Goal: Ask a question: Seek information or help from site administrators or community

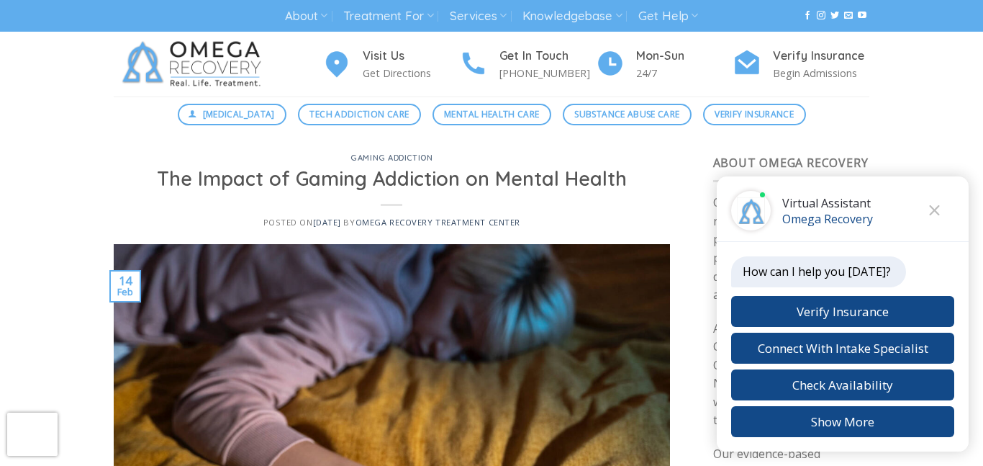
click at [147, 127] on div "[MEDICAL_DATA] Tech Addiction Care Mental Health Care Substance Abuse Care Veri…" at bounding box center [491, 114] width 983 height 36
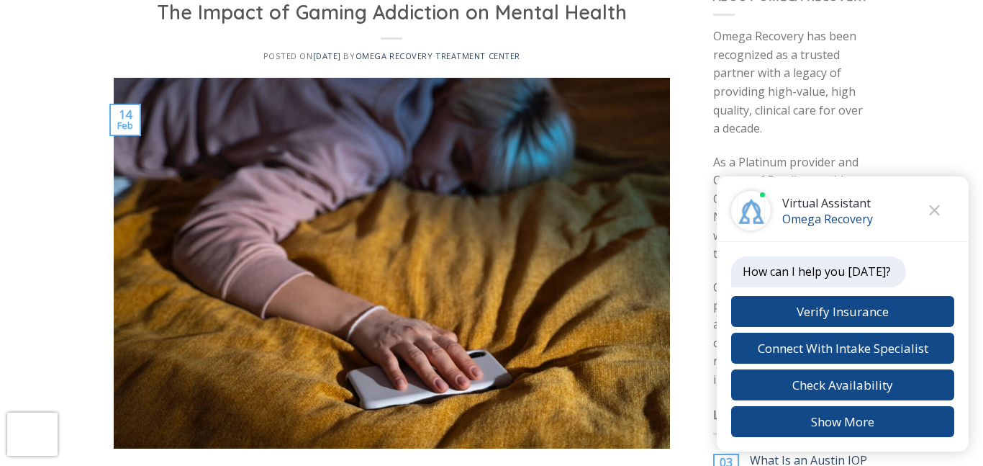
scroll to position [173, 0]
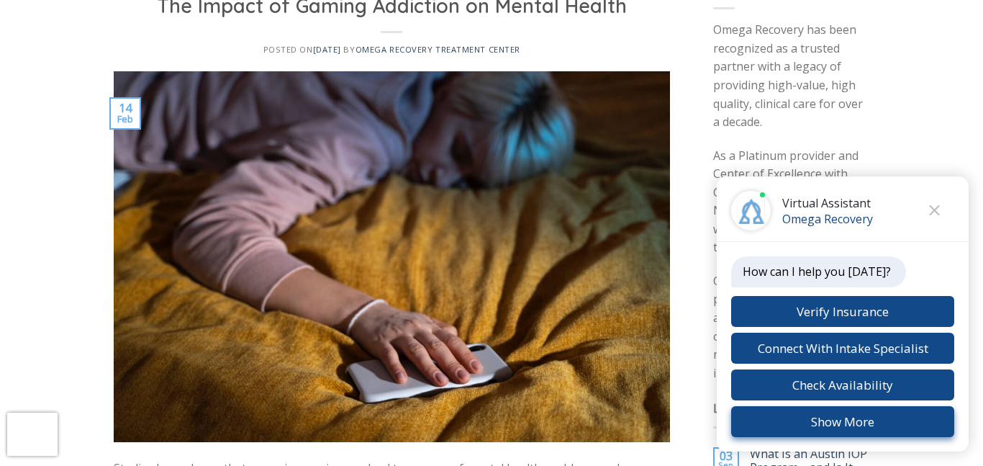
click at [874, 422] on button "Show More" at bounding box center [842, 421] width 223 height 31
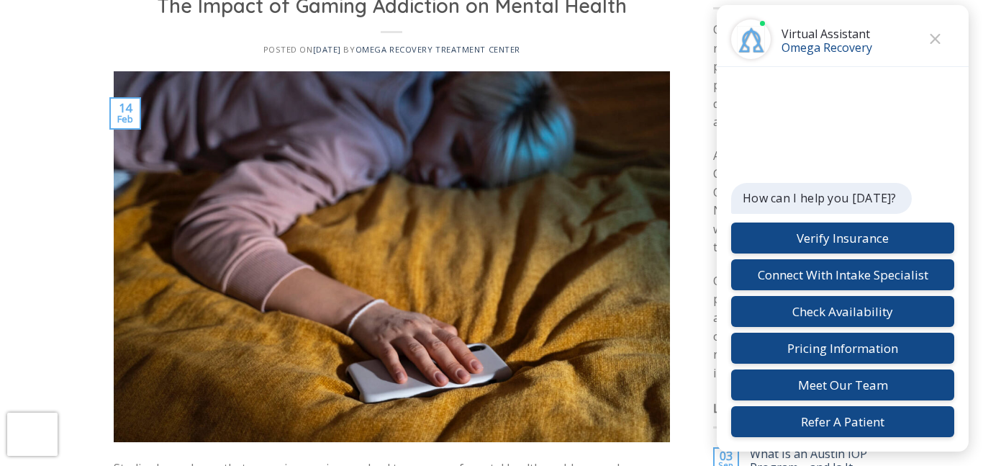
click at [903, 194] on div "How can I help you today? Verify Insurance Connect With Intake Specialist Check…" at bounding box center [842, 310] width 223 height 254
click at [887, 204] on p "How can I help you [DATE]?" at bounding box center [820, 198] width 154 height 16
click at [856, 202] on p "How can I help you [DATE]?" at bounding box center [820, 198] width 154 height 16
drag, startPoint x: 859, startPoint y: 204, endPoint x: 890, endPoint y: 465, distance: 262.3
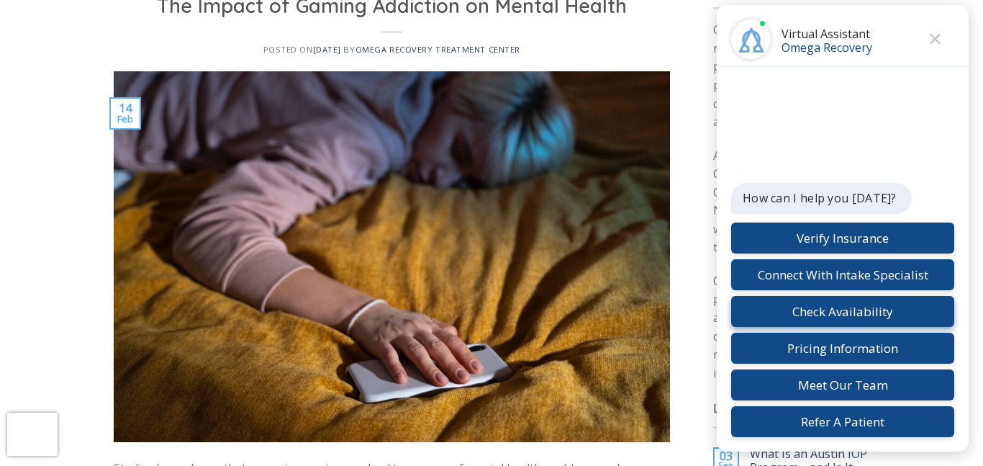
click at [816, 306] on button "Check Availability" at bounding box center [842, 311] width 223 height 31
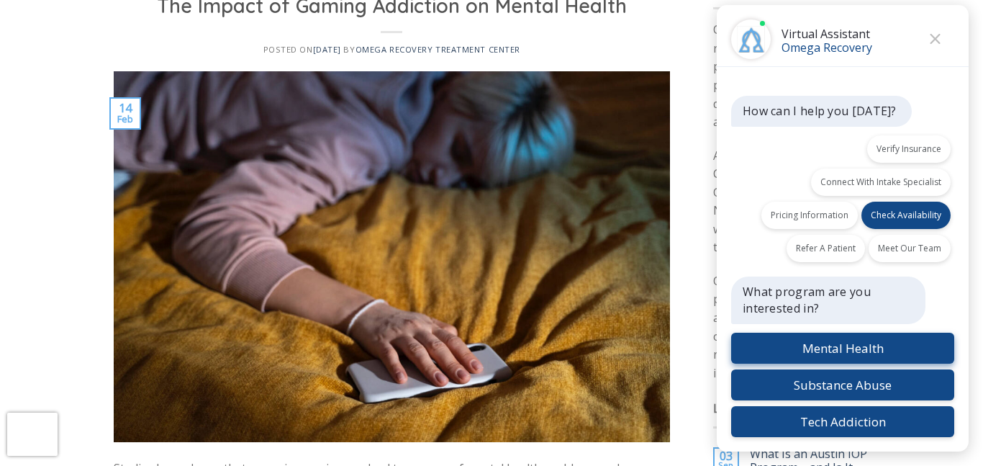
click at [837, 353] on button "Mental Health" at bounding box center [842, 347] width 223 height 31
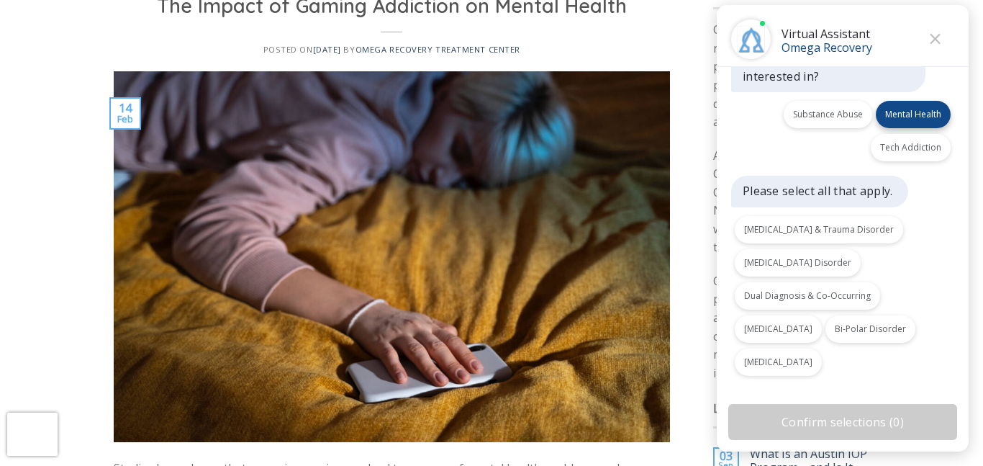
scroll to position [208, 0]
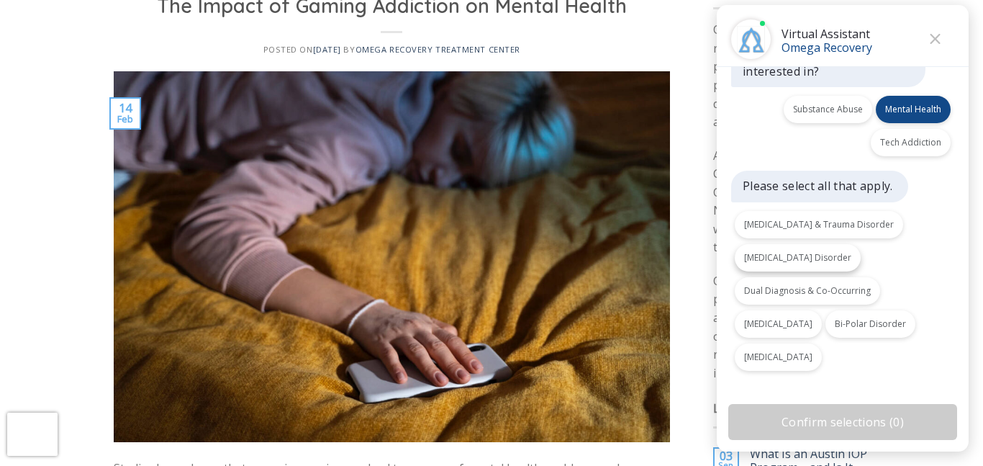
click at [773, 260] on button "Depression Disorder" at bounding box center [798, 257] width 126 height 27
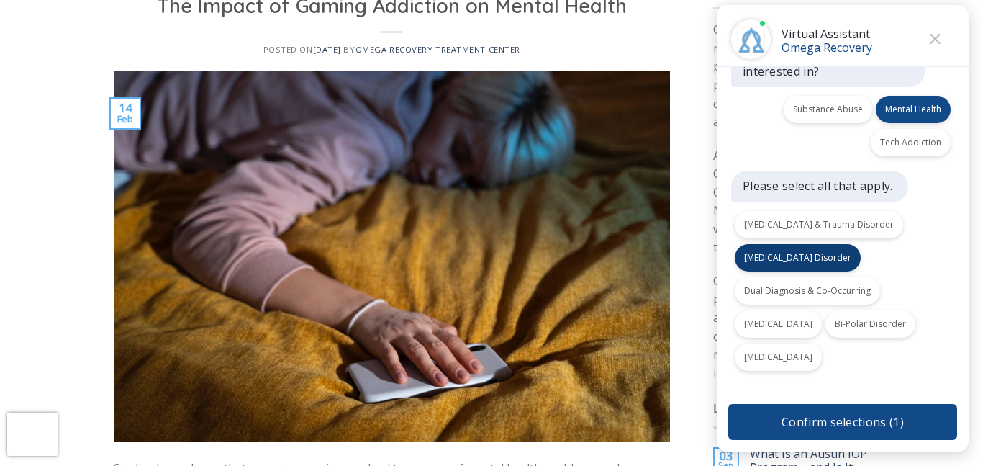
click at [808, 430] on button "Confirm selections ( 1 )" at bounding box center [842, 422] width 229 height 36
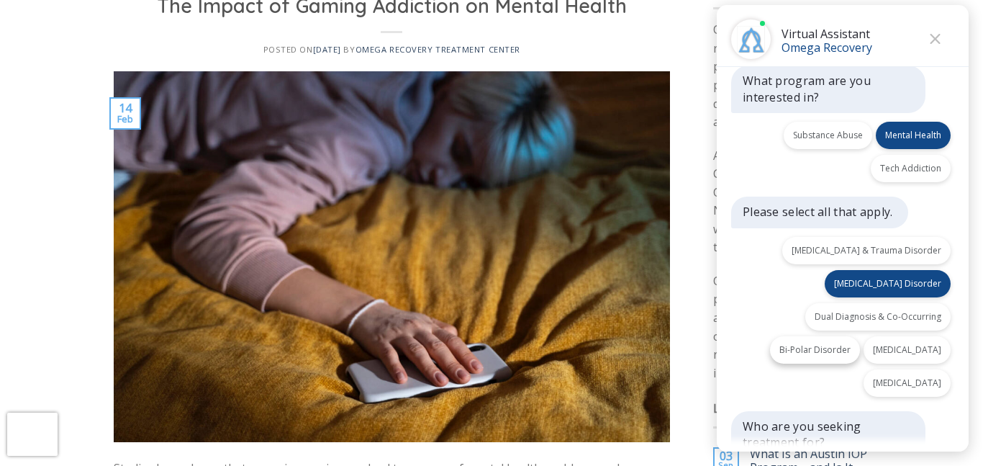
scroll to position [279, 0]
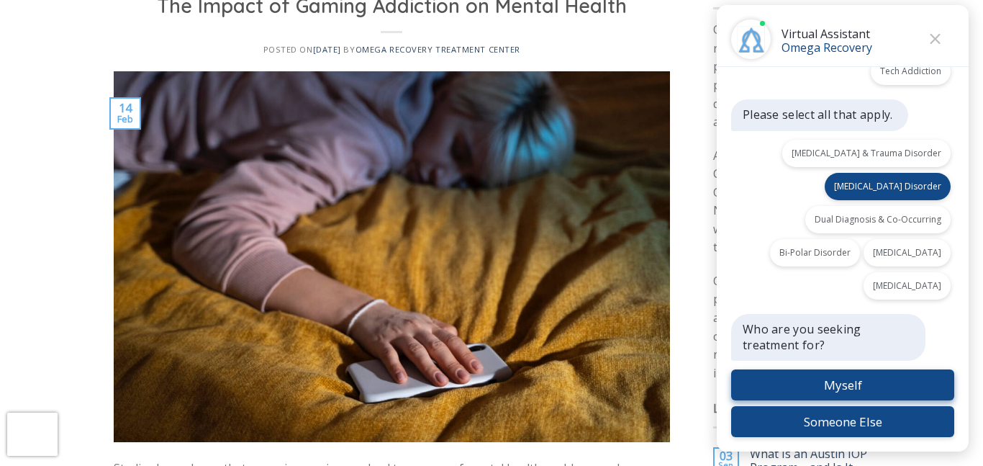
click at [822, 386] on button "Myself" at bounding box center [842, 384] width 223 height 31
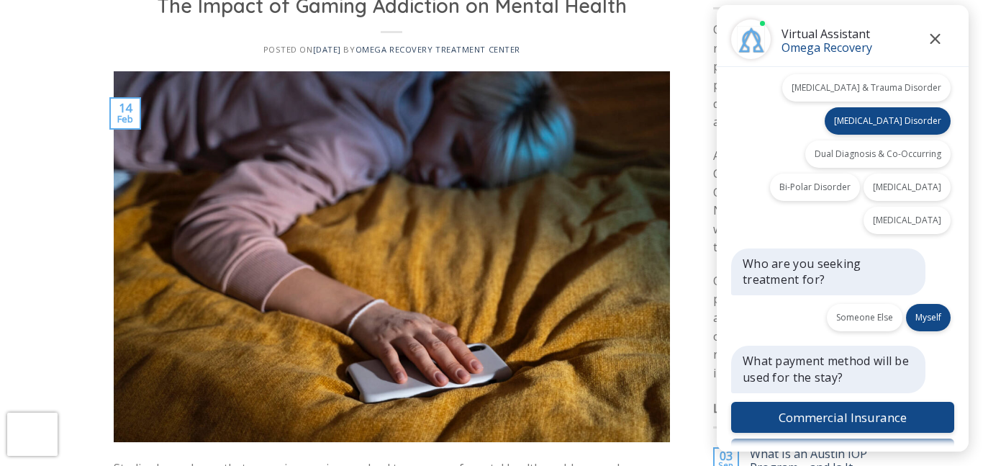
scroll to position [377, 0]
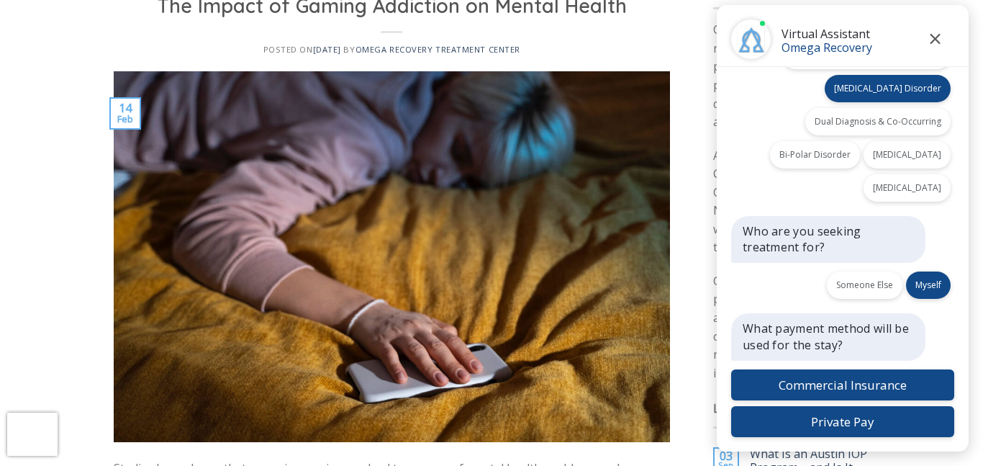
click at [938, 39] on icon "Close" at bounding box center [935, 39] width 11 height 10
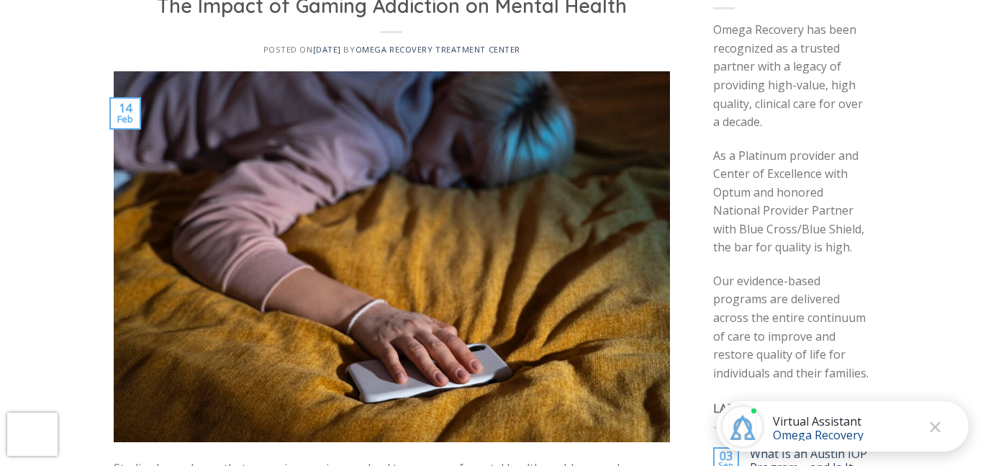
click at [801, 422] on div "Virtual Assistant Omega Recovery" at bounding box center [818, 426] width 91 height 27
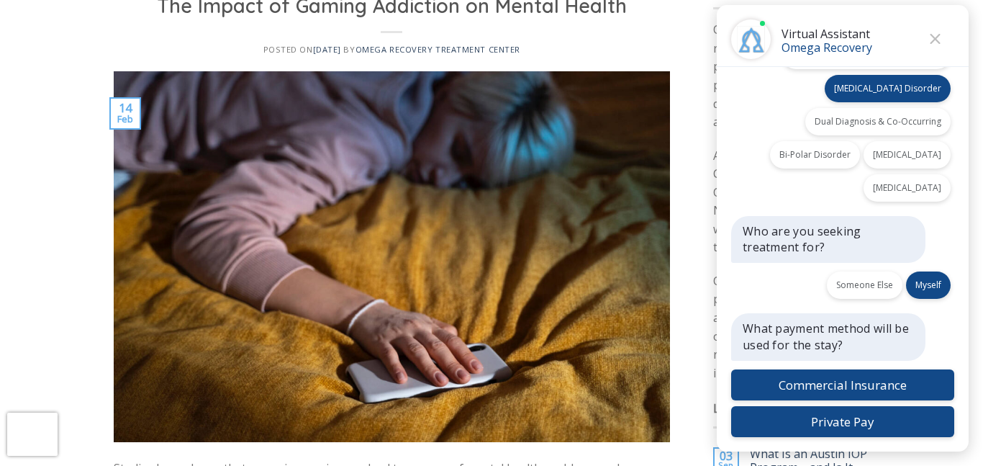
click at [753, 32] on div "Virtual Assistant" at bounding box center [751, 39] width 40 height 40
drag, startPoint x: 774, startPoint y: 37, endPoint x: 829, endPoint y: 50, distance: 56.2
click at [829, 50] on div "Back Virtual Assistant Omega Recovery" at bounding box center [843, 36] width 252 height 62
click at [930, 45] on button "Close" at bounding box center [935, 39] width 22 height 22
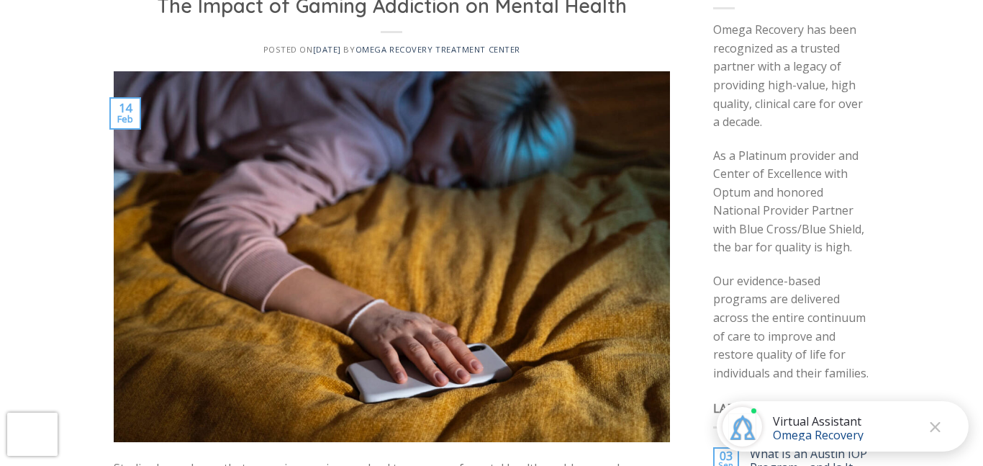
click at [779, 421] on div "Virtual Assistant Omega Recovery" at bounding box center [818, 426] width 91 height 27
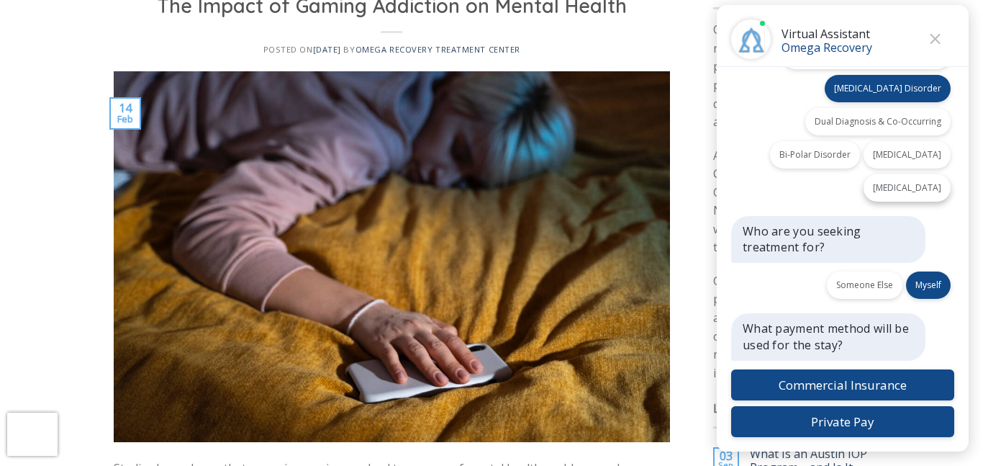
drag, startPoint x: 962, startPoint y: 298, endPoint x: 945, endPoint y: 190, distance: 109.3
click at [945, 190] on div "How can I help you today? Verify Insurance Connect With Intake Specialist Check…" at bounding box center [843, 259] width 252 height 384
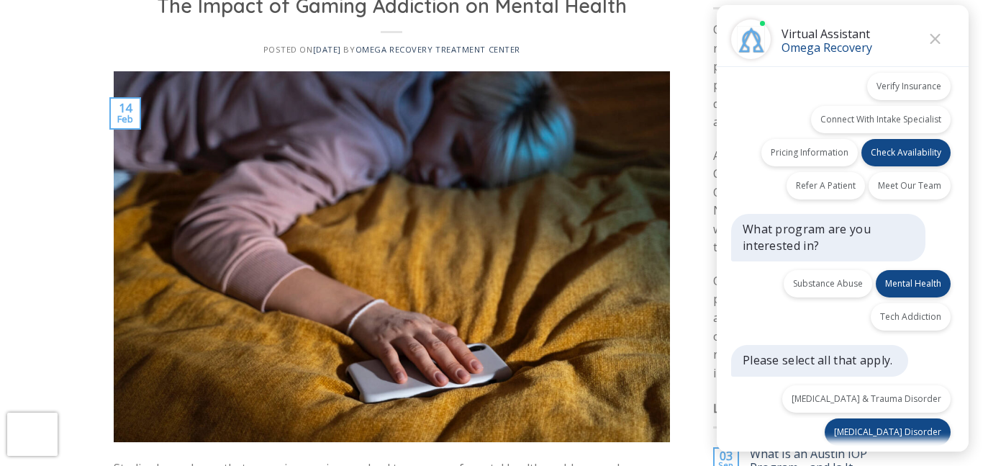
scroll to position [0, 0]
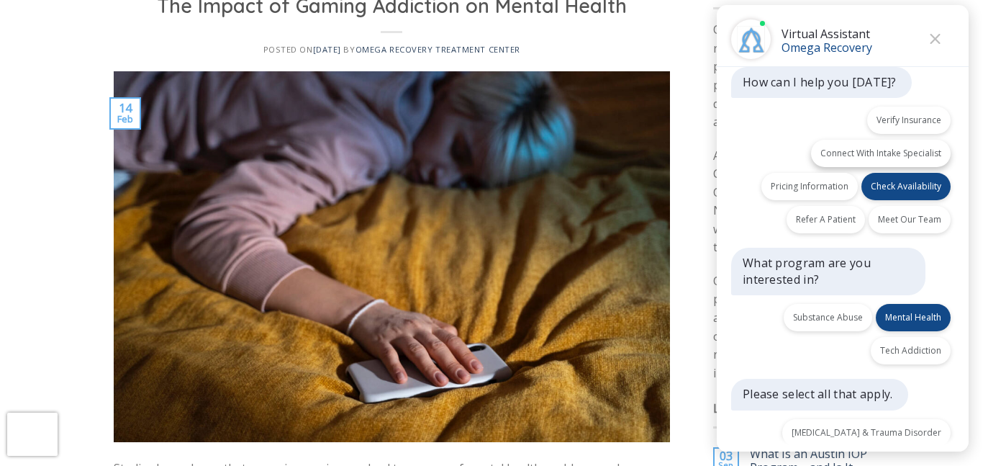
click at [882, 146] on button "Connect With Intake Specialist" at bounding box center [881, 153] width 140 height 27
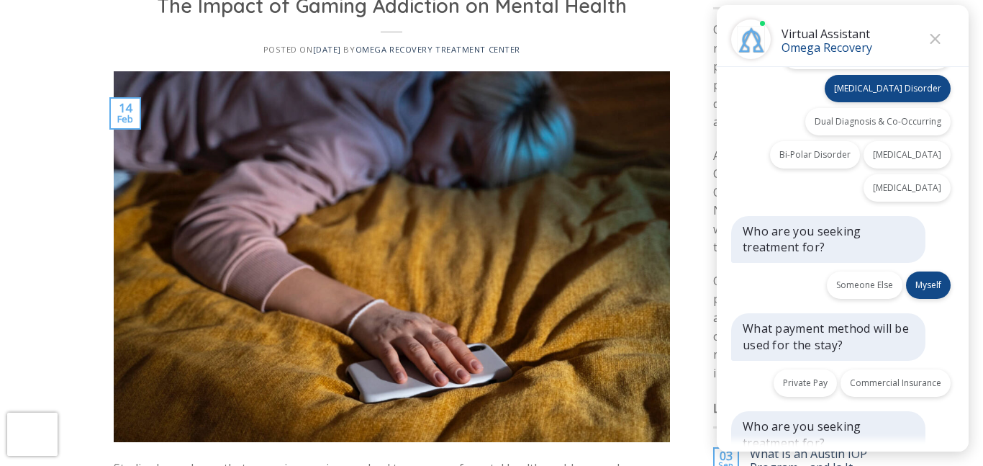
scroll to position [475, 0]
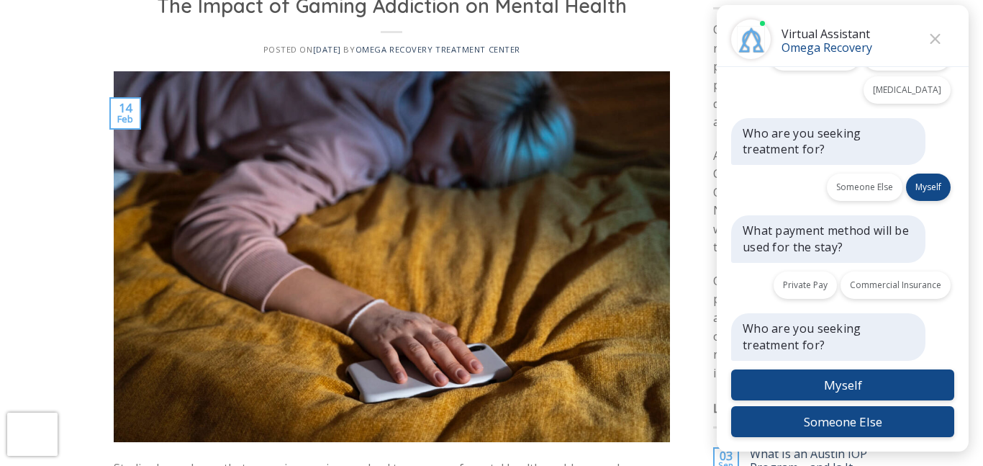
click at [793, 155] on p "Who are you seeking treatment for?" at bounding box center [827, 141] width 168 height 32
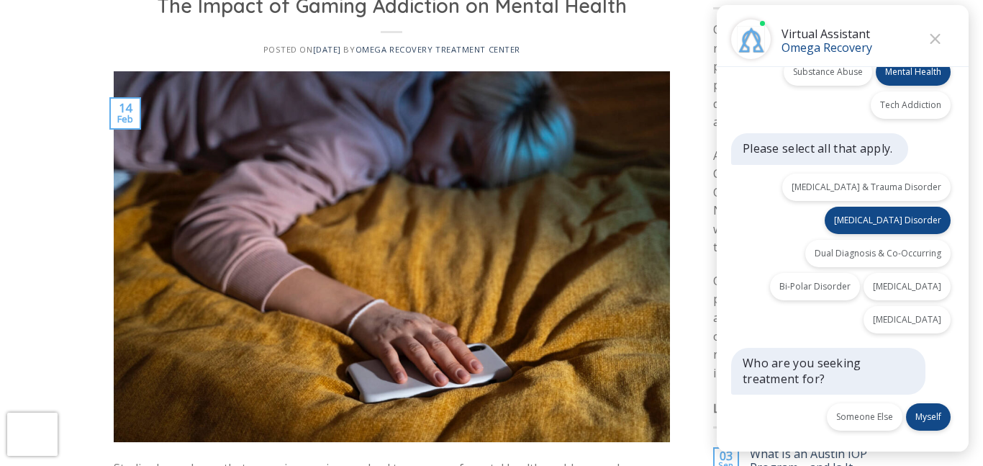
scroll to position [216, 0]
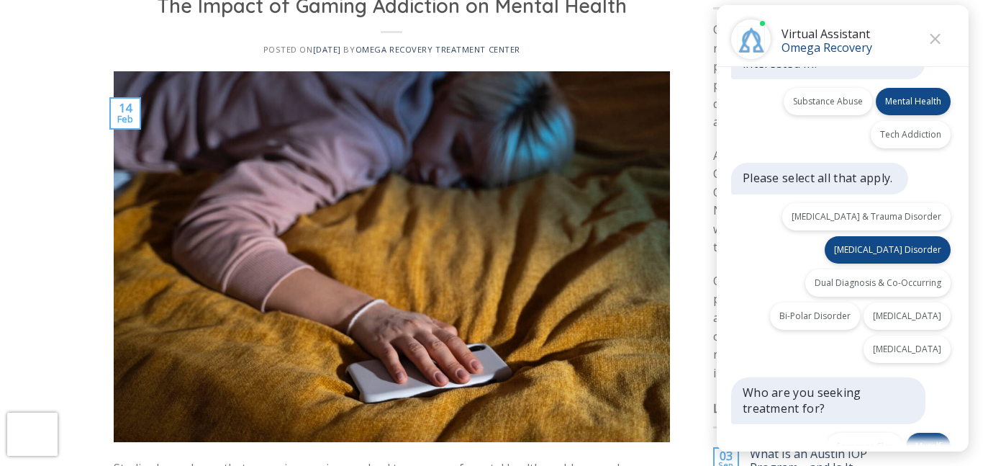
click at [751, 174] on p "Please select all that apply." at bounding box center [818, 178] width 150 height 16
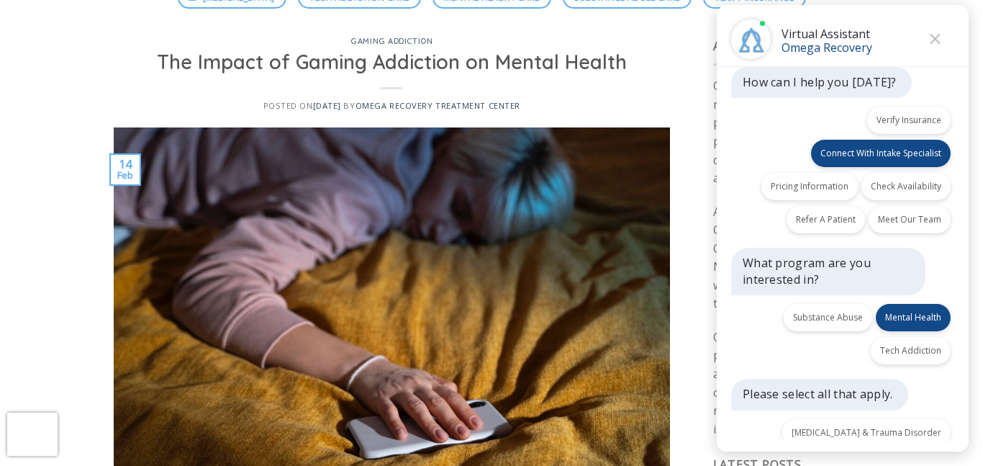
scroll to position [115, 0]
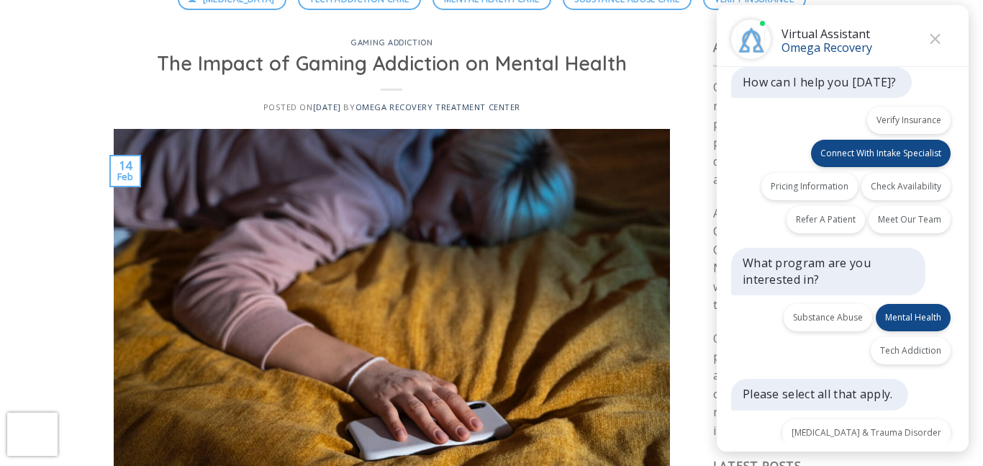
click at [828, 289] on div "What program are you interested in?" at bounding box center [828, 271] width 194 height 47
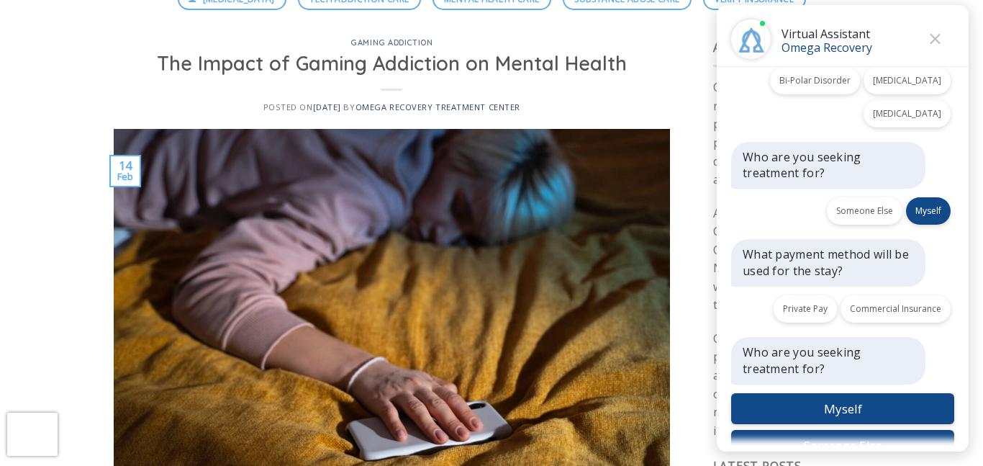
scroll to position [475, 0]
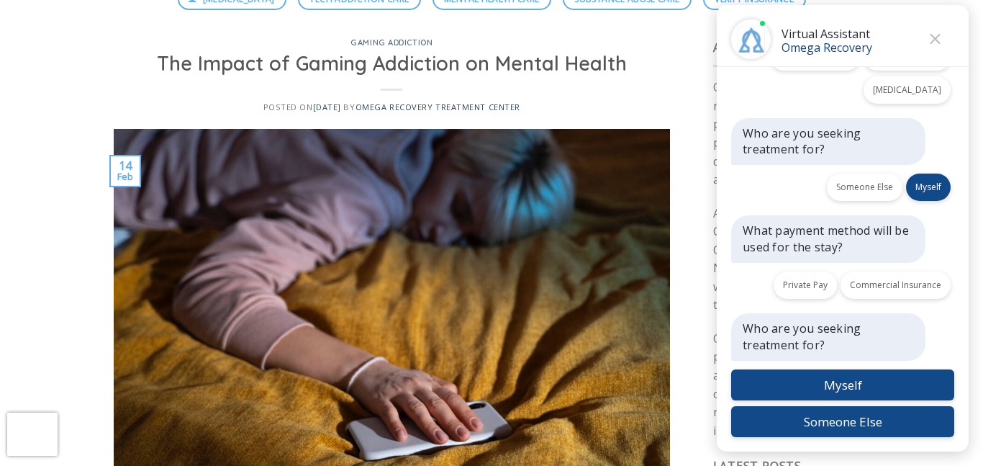
click at [843, 322] on p "Who are you seeking treatment for?" at bounding box center [827, 336] width 168 height 32
click at [872, 425] on button "Someone Else" at bounding box center [842, 421] width 223 height 31
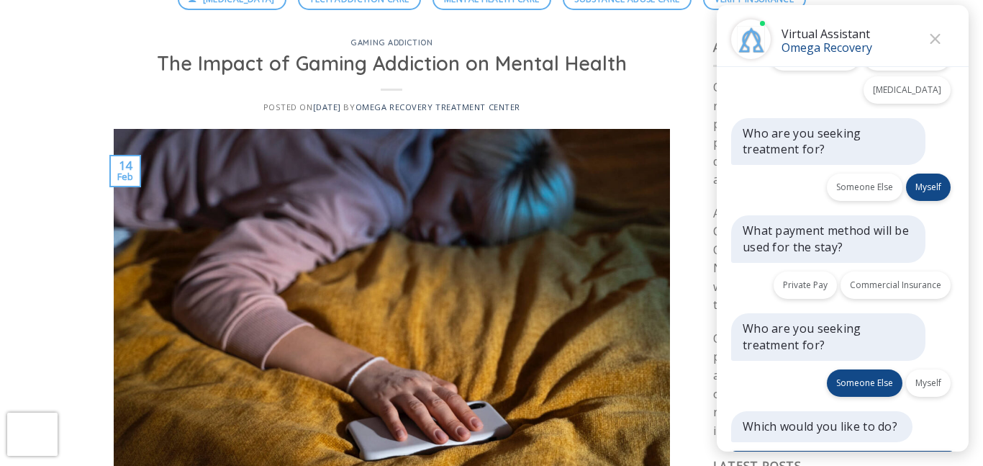
scroll to position [556, 0]
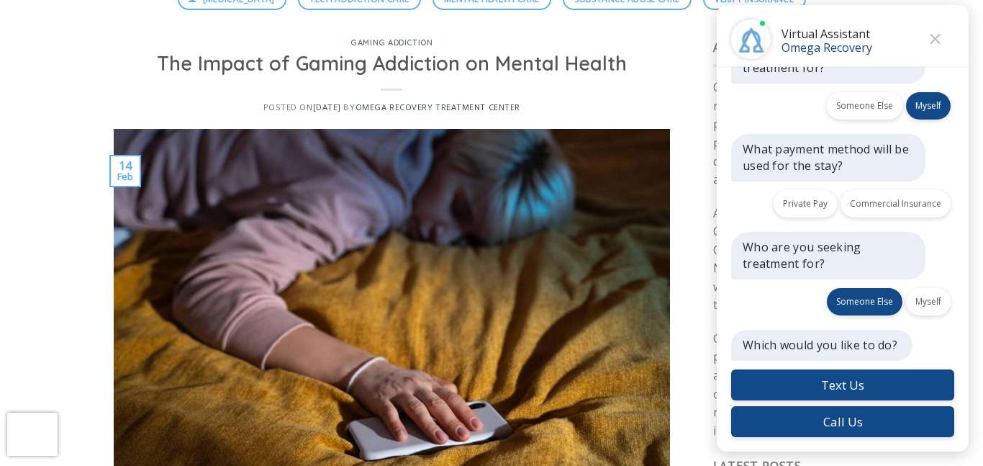
click at [869, 32] on div "Virtual Assistant Omega Recovery" at bounding box center [826, 39] width 91 height 27
click at [863, 303] on button "Someone Else" at bounding box center [865, 301] width 76 height 27
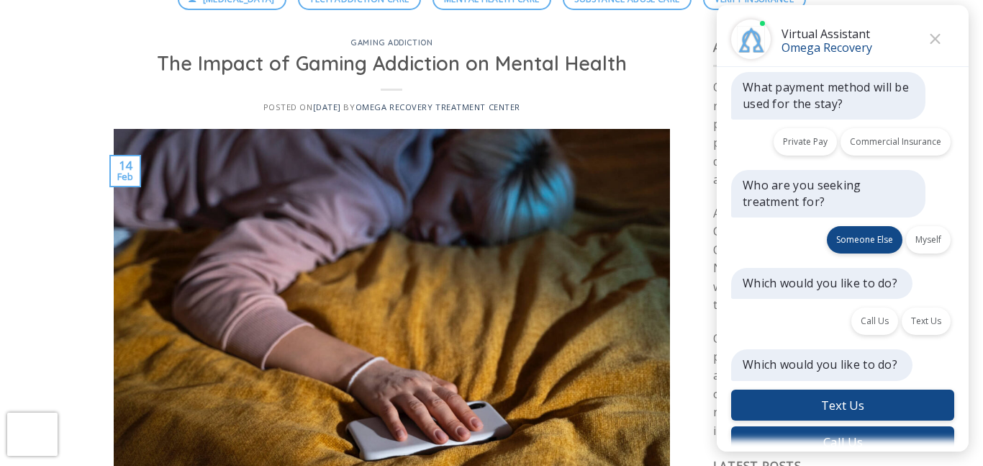
scroll to position [638, 0]
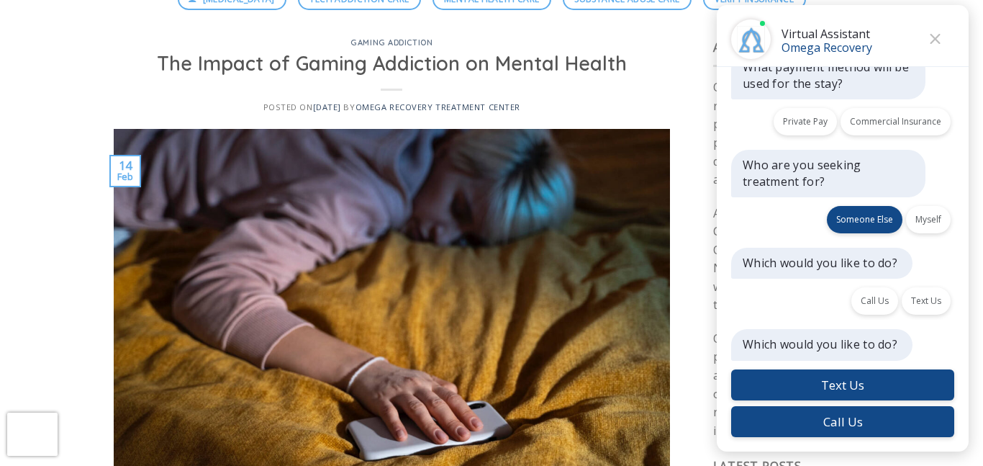
click at [949, 17] on div "Back Virtual Assistant Omega Recovery" at bounding box center [843, 36] width 252 height 62
click at [941, 32] on button "Close" at bounding box center [935, 39] width 22 height 22
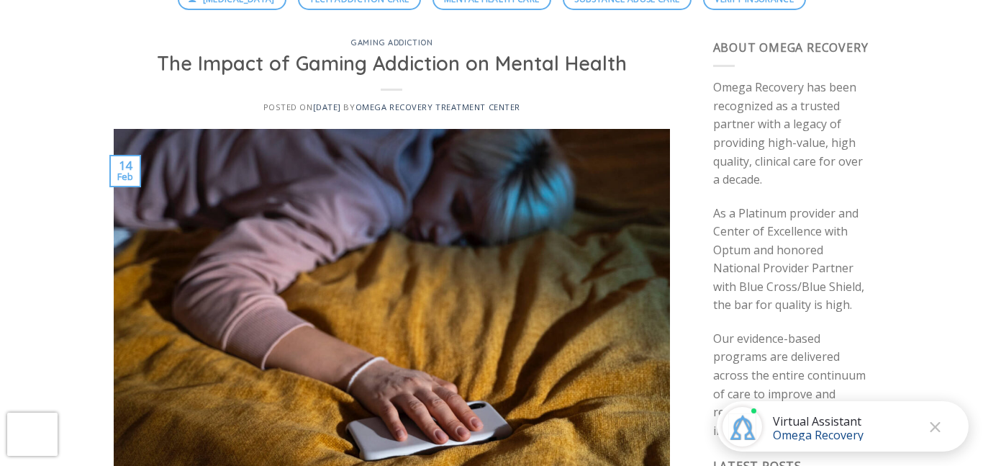
click at [657, 276] on img at bounding box center [392, 314] width 556 height 371
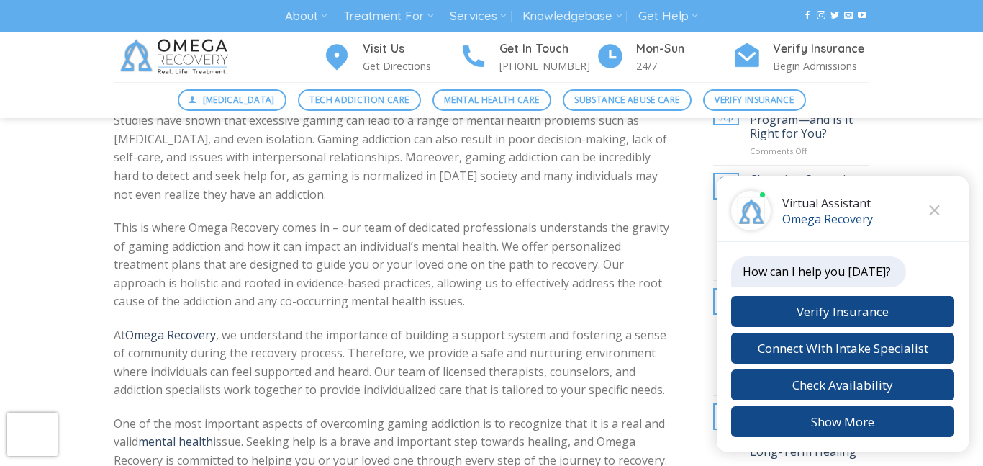
scroll to position [518, 0]
click at [797, 436] on button "Show More" at bounding box center [842, 421] width 223 height 31
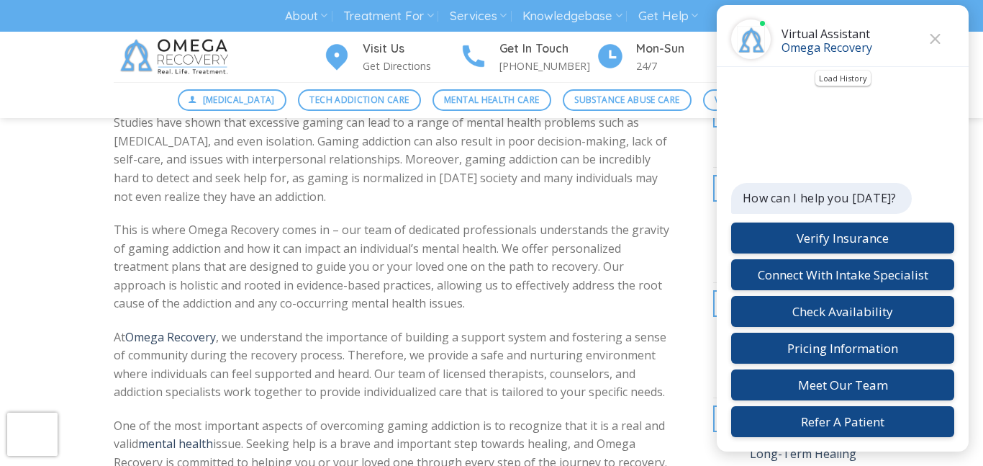
click at [939, 32] on button "Close" at bounding box center [935, 39] width 22 height 22
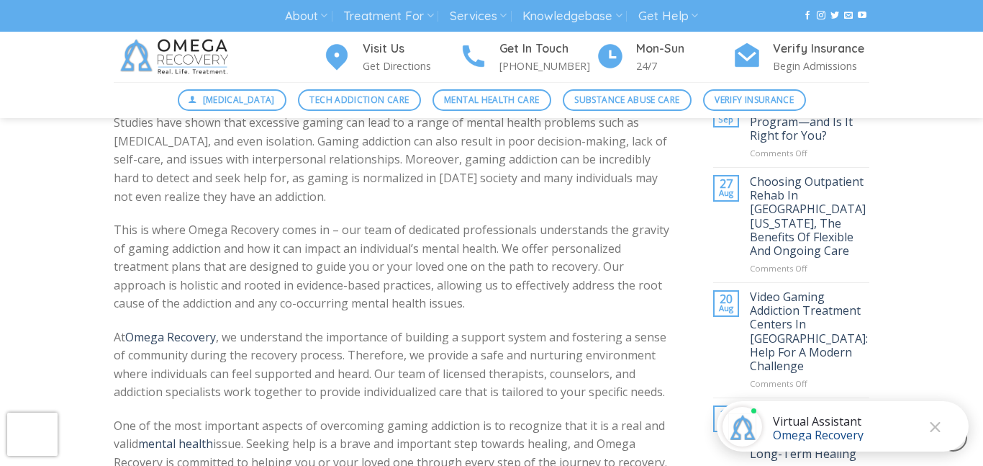
click at [479, 236] on p "This is where Omega Recovery comes in – our team of dedicated professionals und…" at bounding box center [392, 267] width 556 height 92
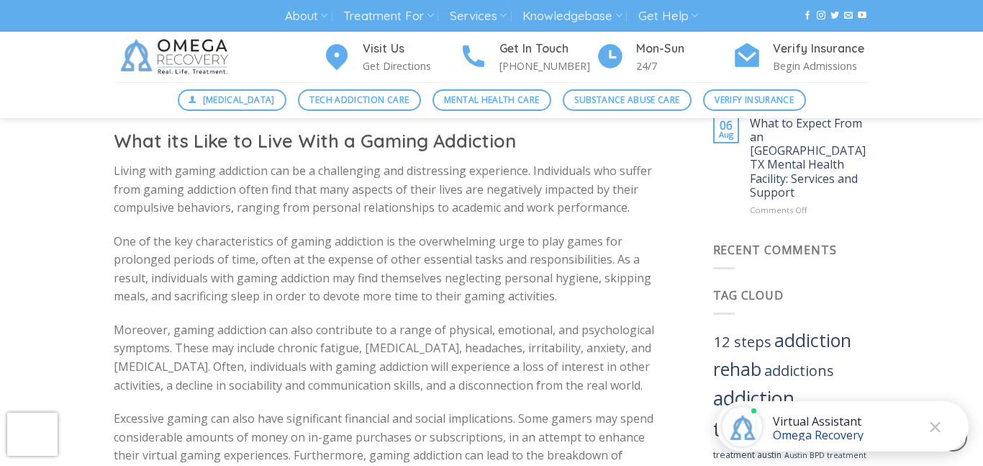
scroll to position [892, 0]
